Goal: Task Accomplishment & Management: Use online tool/utility

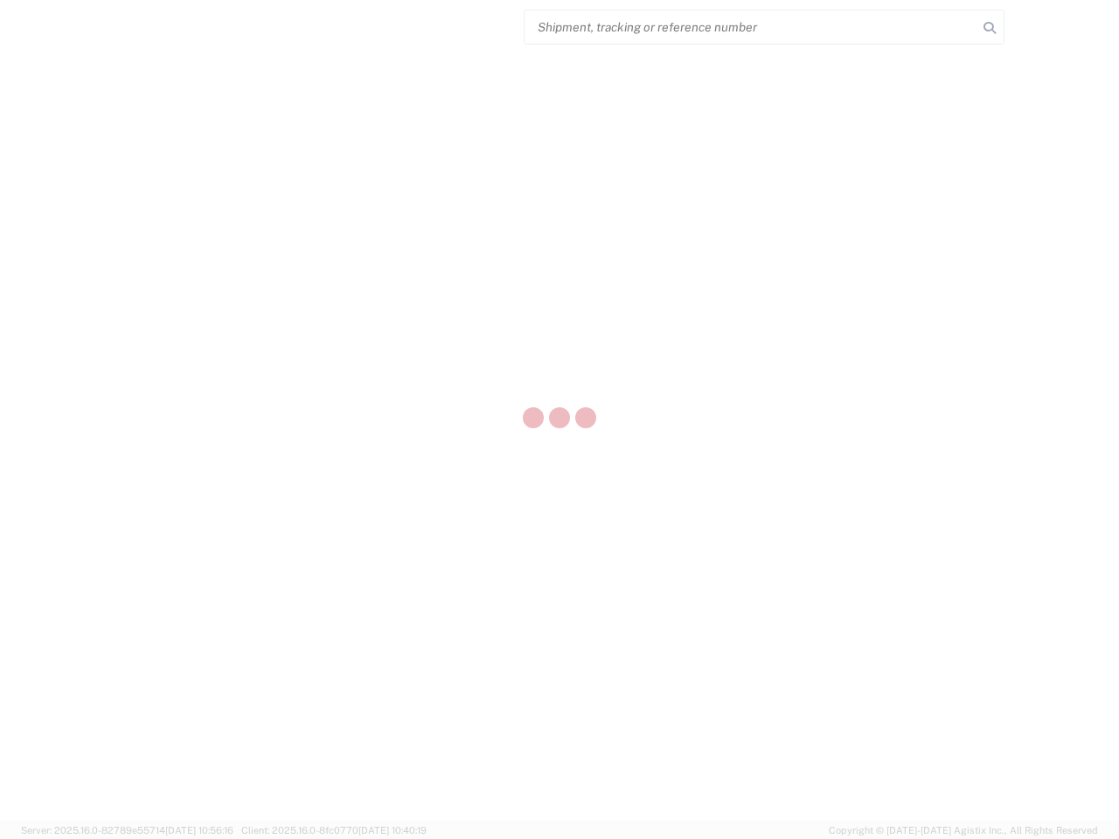
select select "US"
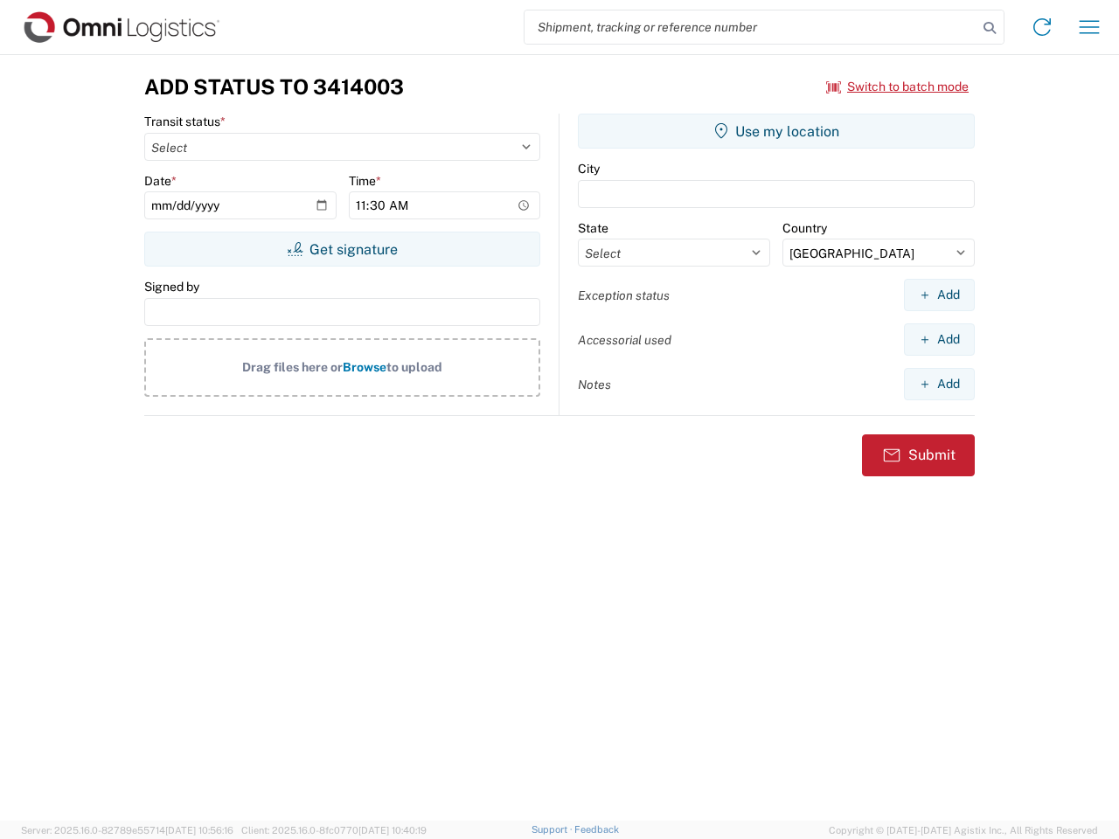
click at [751, 27] on input "search" at bounding box center [750, 26] width 453 height 33
click at [989, 28] on icon at bounding box center [989, 28] width 24 height 24
click at [1042, 27] on icon at bounding box center [1042, 27] width 28 height 28
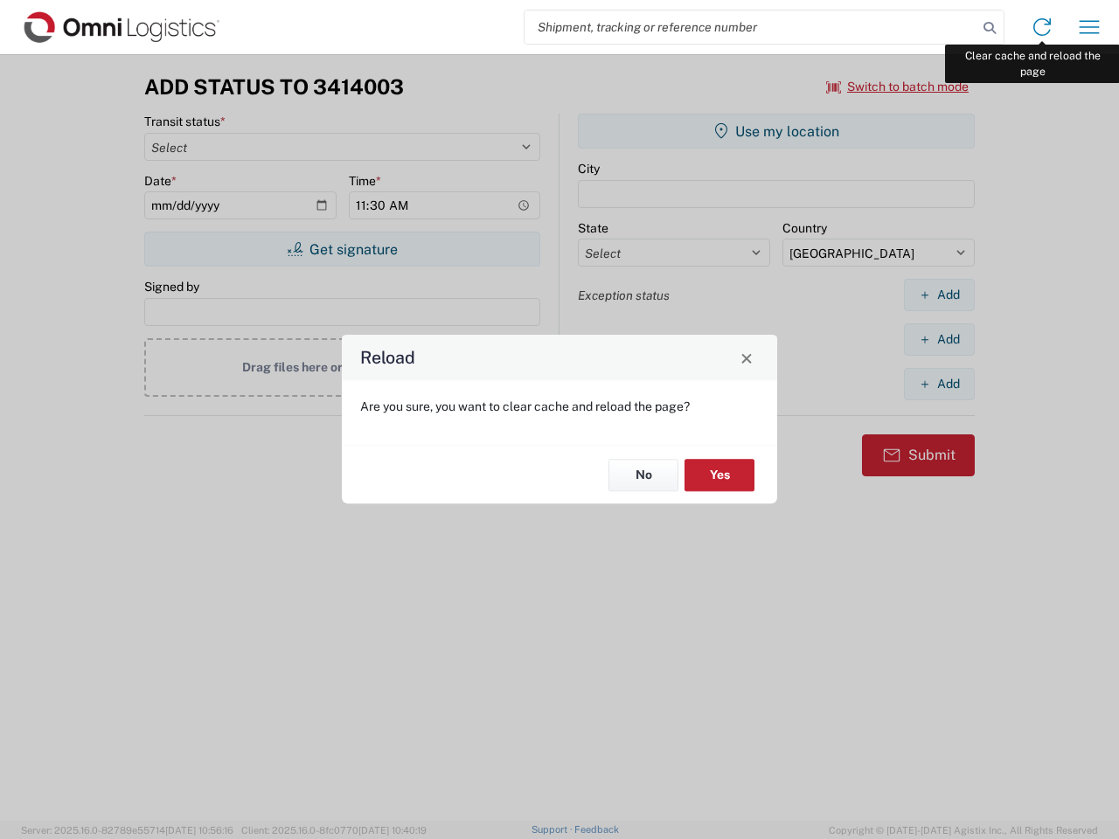
click at [1089, 27] on div "Reload Are you sure, you want to clear cache and reload the page? No Yes" at bounding box center [559, 419] width 1119 height 839
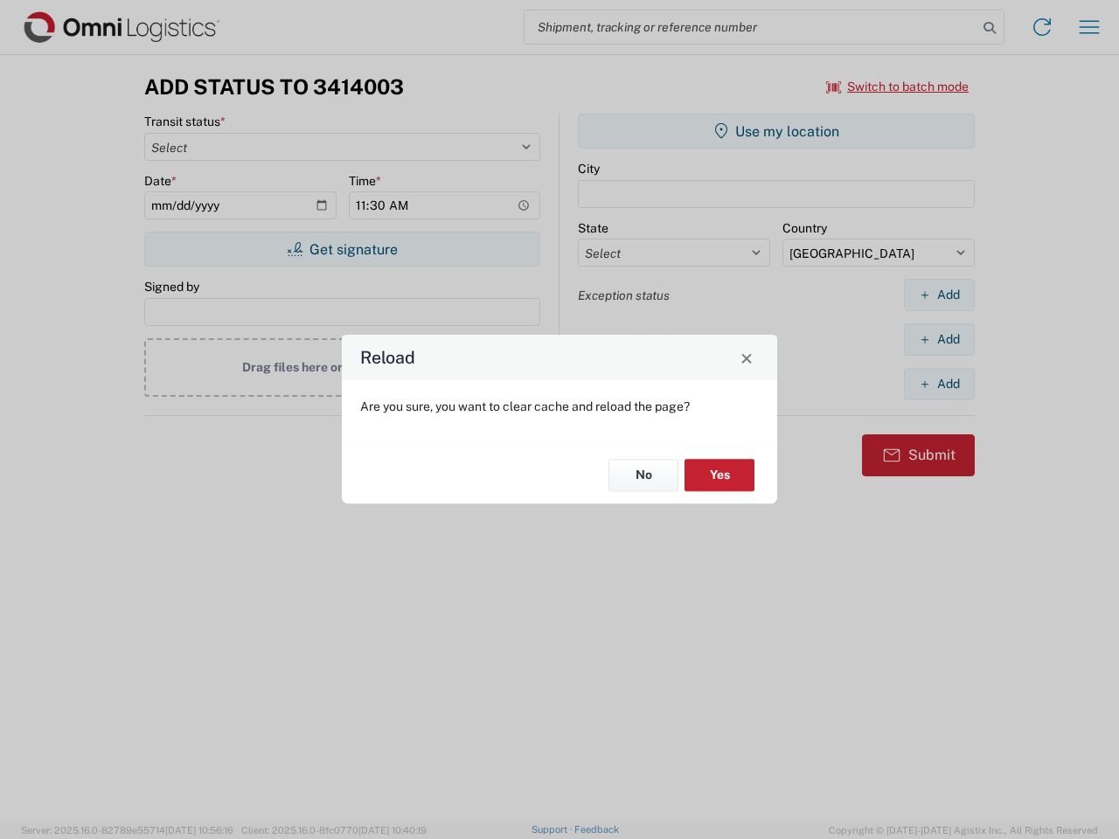
click at [898, 87] on div "Reload Are you sure, you want to clear cache and reload the page? No Yes" at bounding box center [559, 419] width 1119 height 839
click at [342, 249] on div "Reload Are you sure, you want to clear cache and reload the page? No Yes" at bounding box center [559, 419] width 1119 height 839
click at [776, 131] on div "Reload Are you sure, you want to clear cache and reload the page? No Yes" at bounding box center [559, 419] width 1119 height 839
click at [939, 295] on div "Reload Are you sure, you want to clear cache and reload the page? No Yes" at bounding box center [559, 419] width 1119 height 839
click at [939, 339] on div "Reload Are you sure, you want to clear cache and reload the page? No Yes" at bounding box center [559, 419] width 1119 height 839
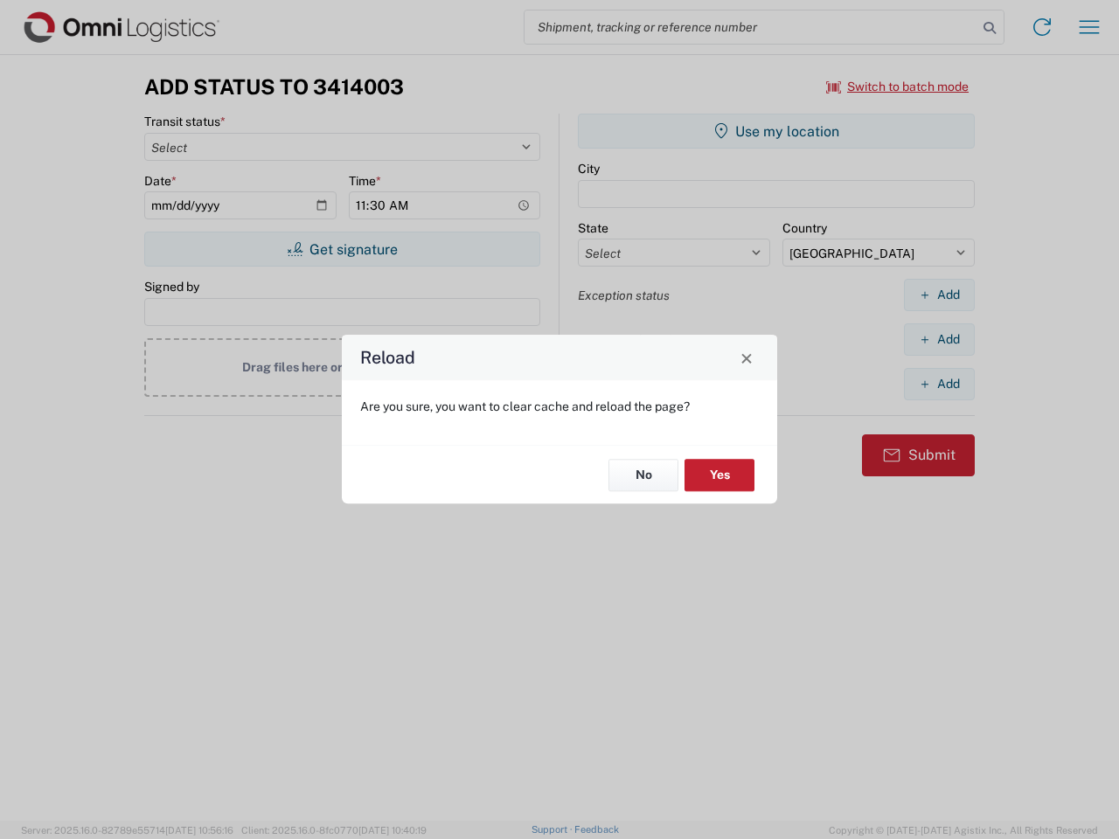
click at [939, 384] on div "Reload Are you sure, you want to clear cache and reload the page? No Yes" at bounding box center [559, 419] width 1119 height 839
